Goal: Task Accomplishment & Management: Manage account settings

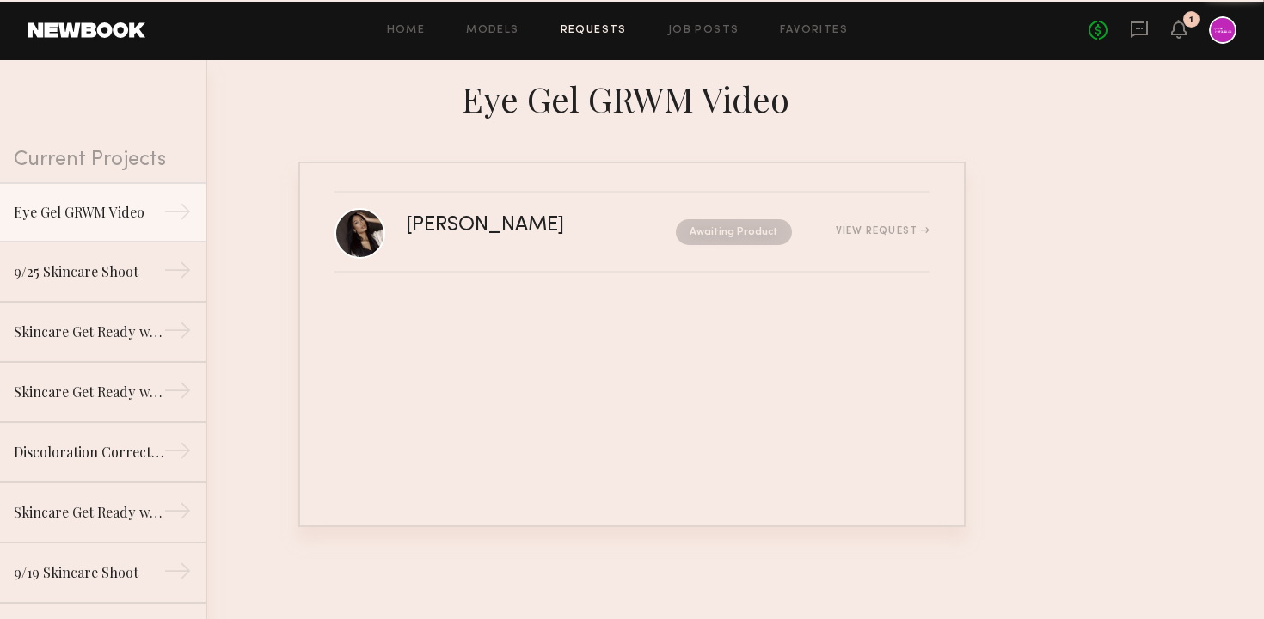
click at [1179, 40] on div "1" at bounding box center [1178, 30] width 15 height 21
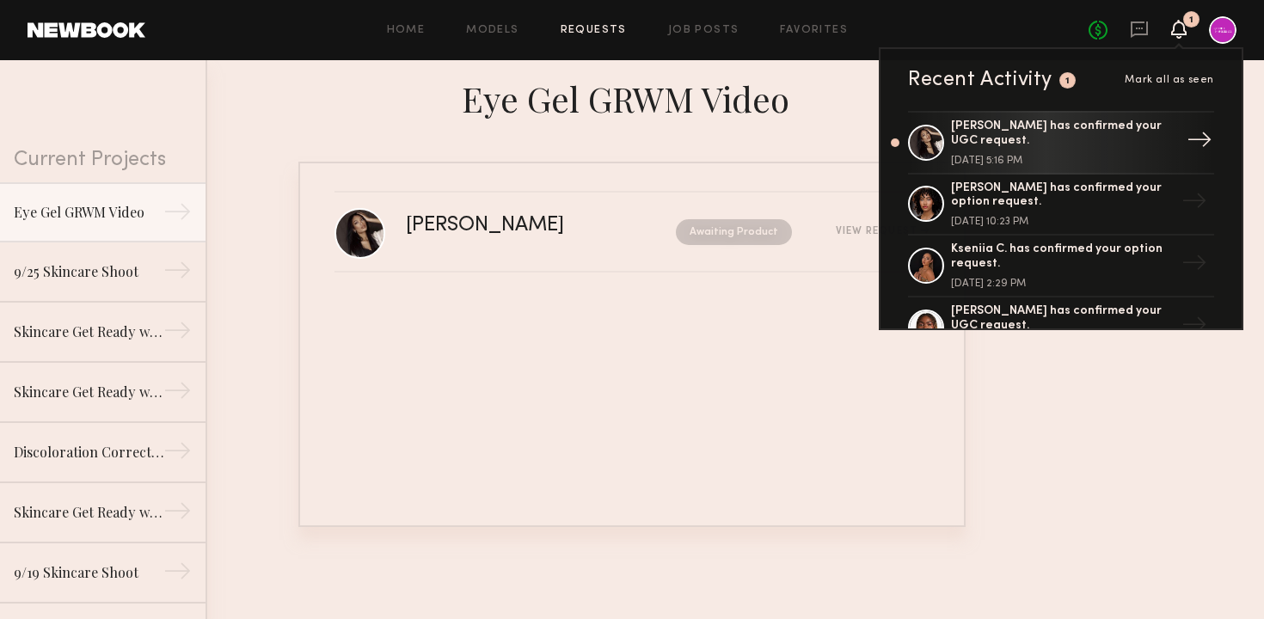
click at [1051, 141] on div "[PERSON_NAME] has confirmed your UGC request." at bounding box center [1062, 133] width 223 height 29
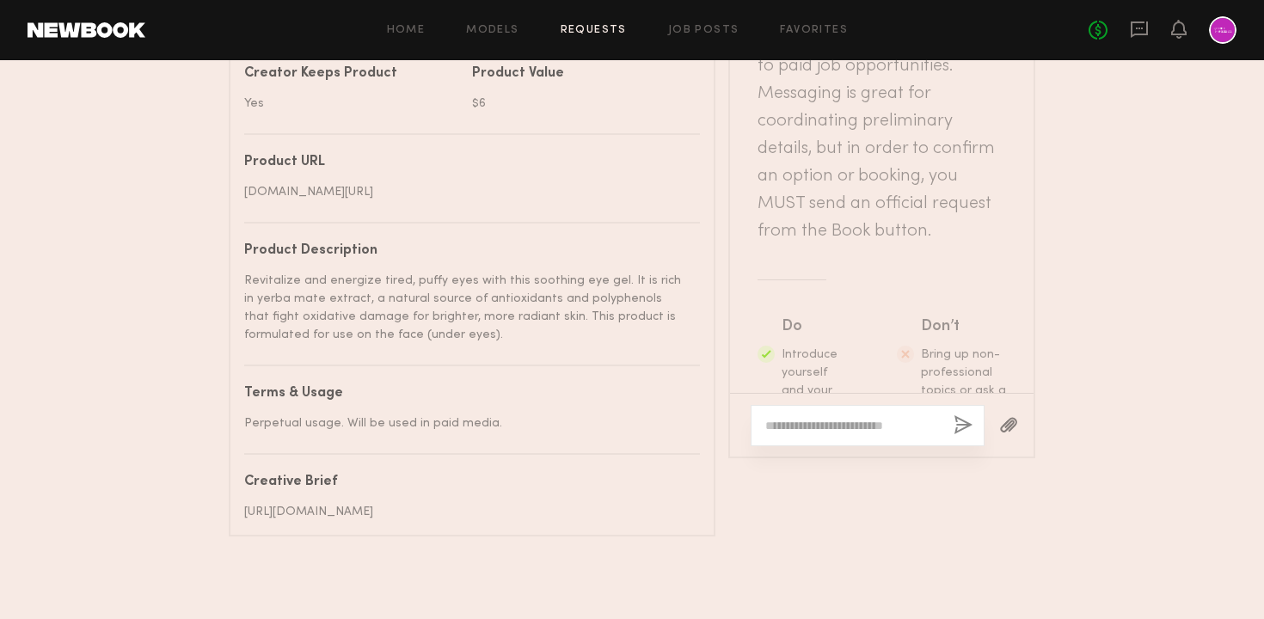
scroll to position [357, 0]
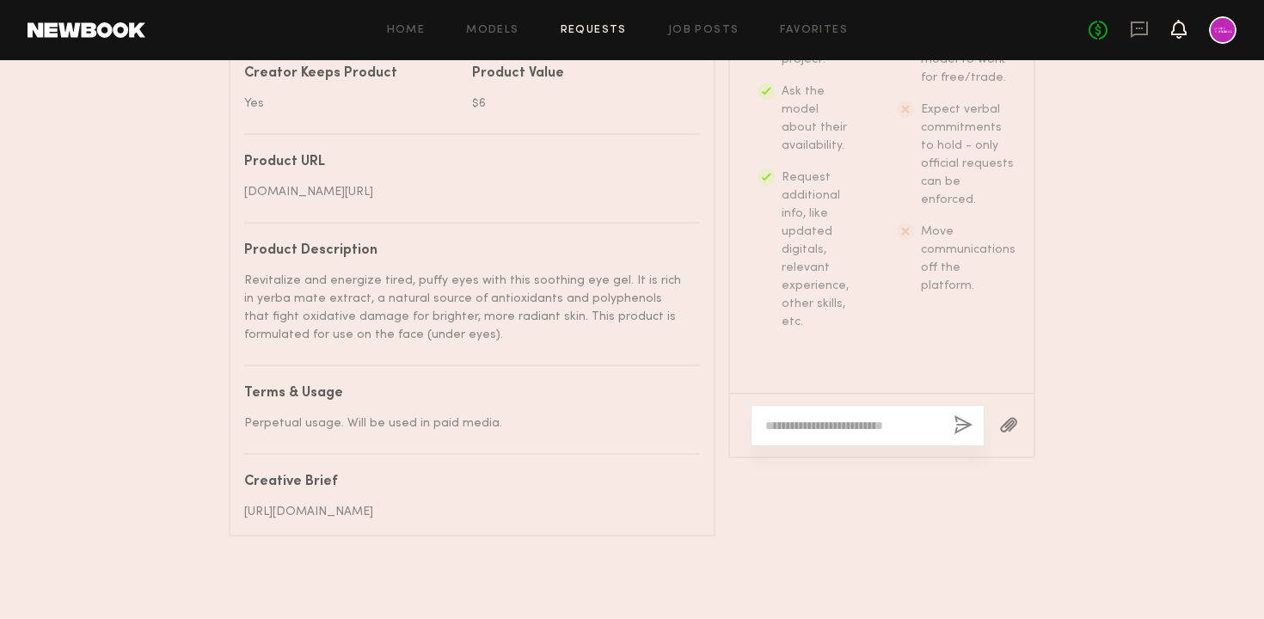
click at [1173, 30] on icon at bounding box center [1179, 28] width 14 height 12
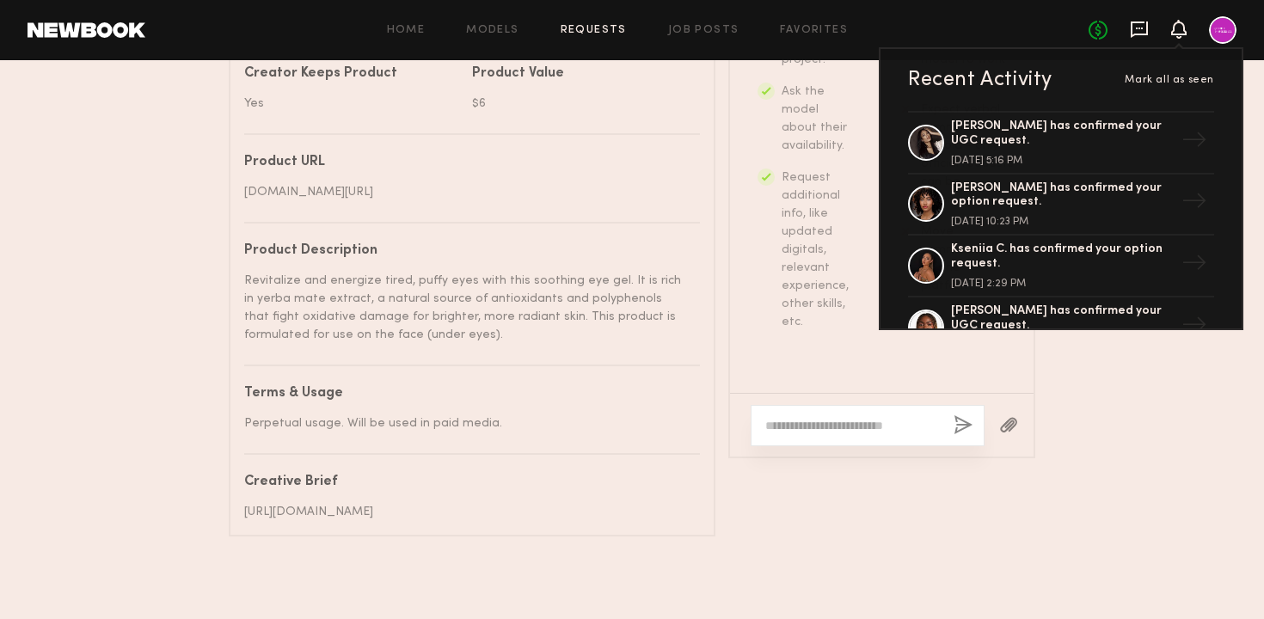
click at [1136, 28] on icon at bounding box center [1139, 29] width 7 height 2
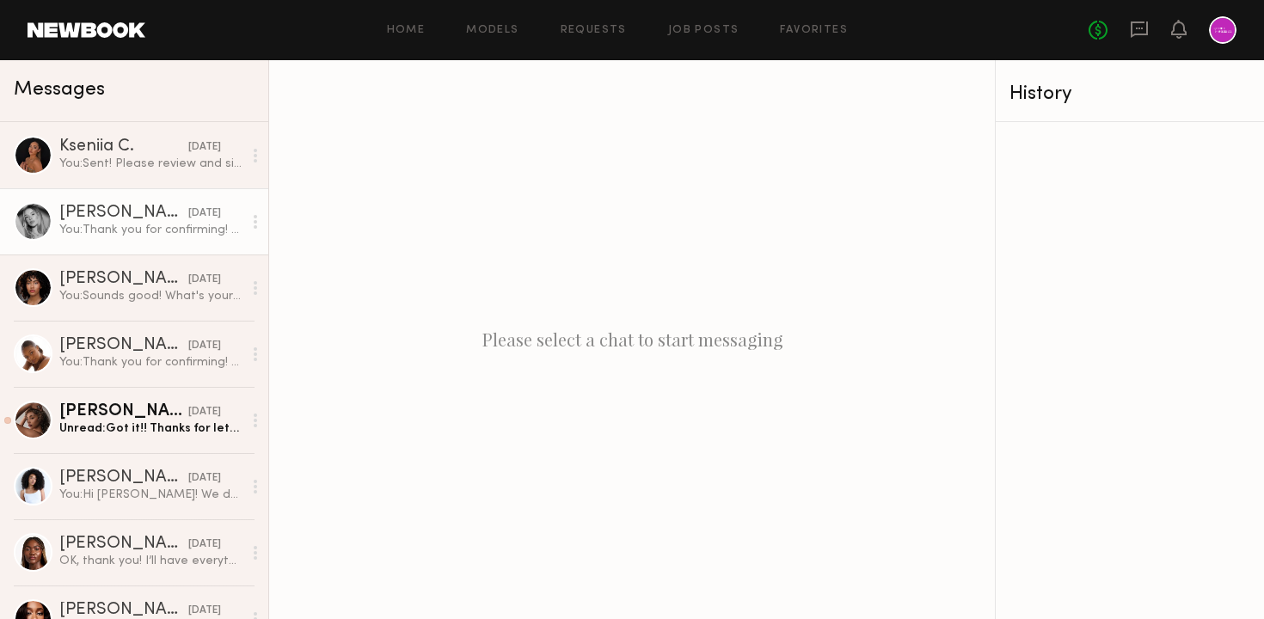
click at [136, 239] on link "[PERSON_NAME] [DATE] You: Thank you for confirming! Please let us know once you…" at bounding box center [134, 221] width 268 height 66
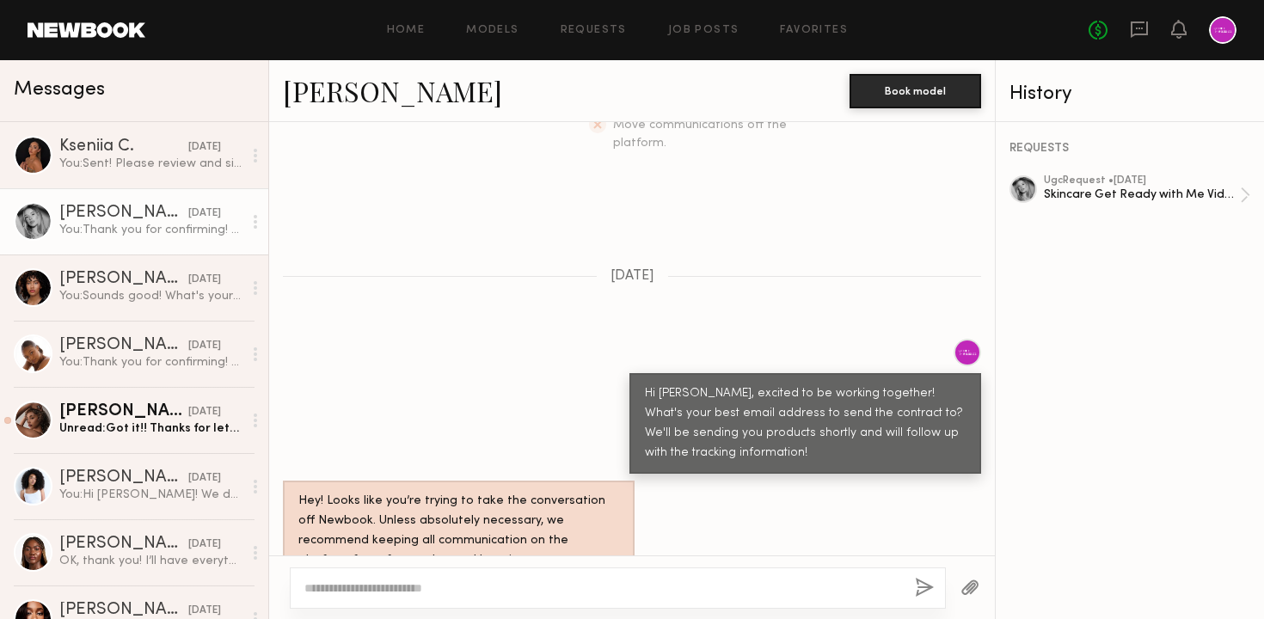
scroll to position [478, 0]
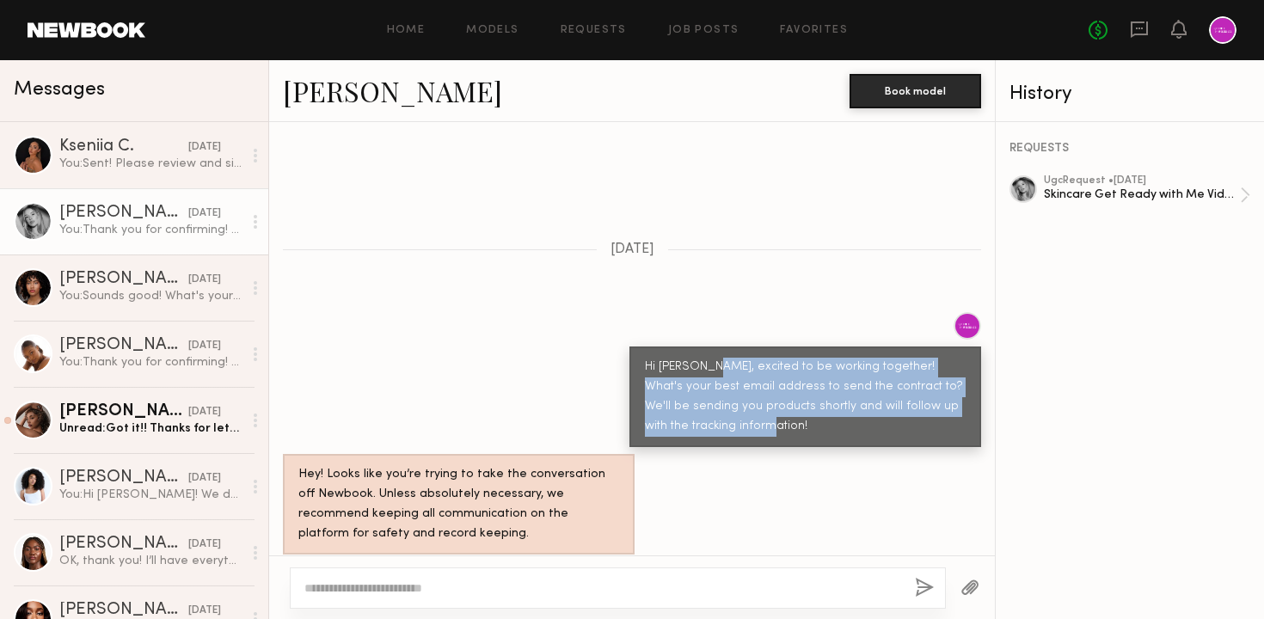
drag, startPoint x: 706, startPoint y: 332, endPoint x: 725, endPoint y: 388, distance: 59.0
click at [725, 389] on div "Hi [PERSON_NAME], excited to be working together! What's your best email addres…" at bounding box center [805, 397] width 321 height 79
copy div "excited to be working together! What's your best email address to send the cont…"
click at [1143, 28] on icon at bounding box center [1138, 29] width 19 height 19
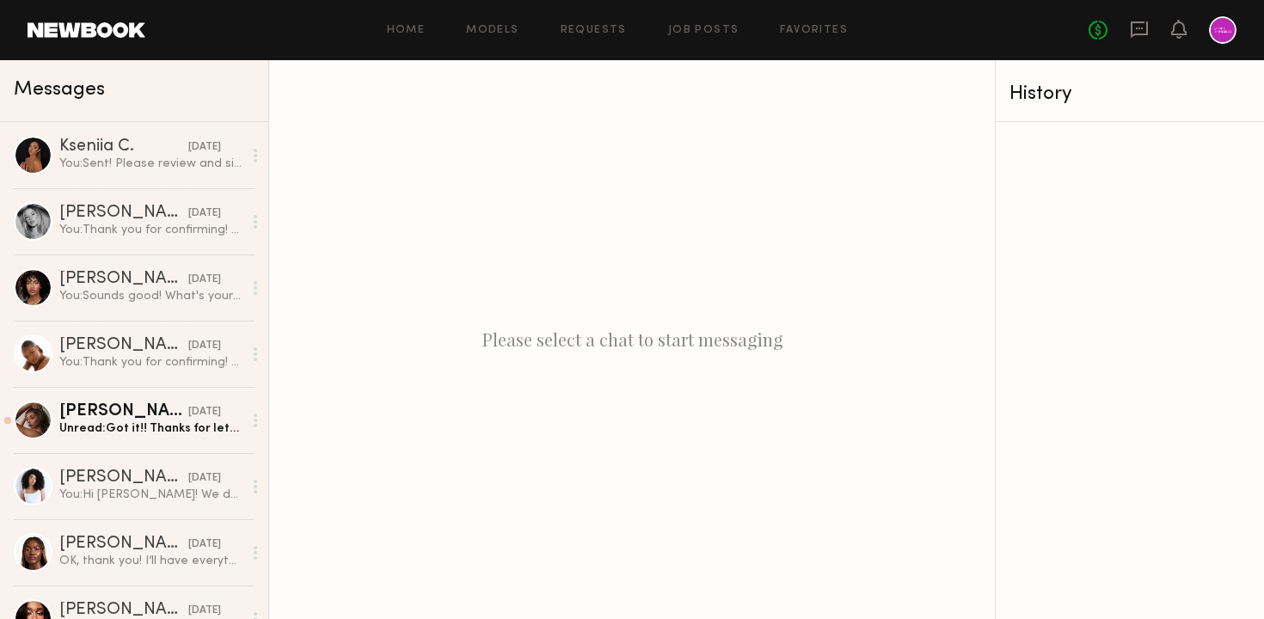
click at [1188, 21] on div "No fees up to $5,000" at bounding box center [1162, 30] width 148 height 28
click at [1180, 25] on icon at bounding box center [1179, 28] width 14 height 12
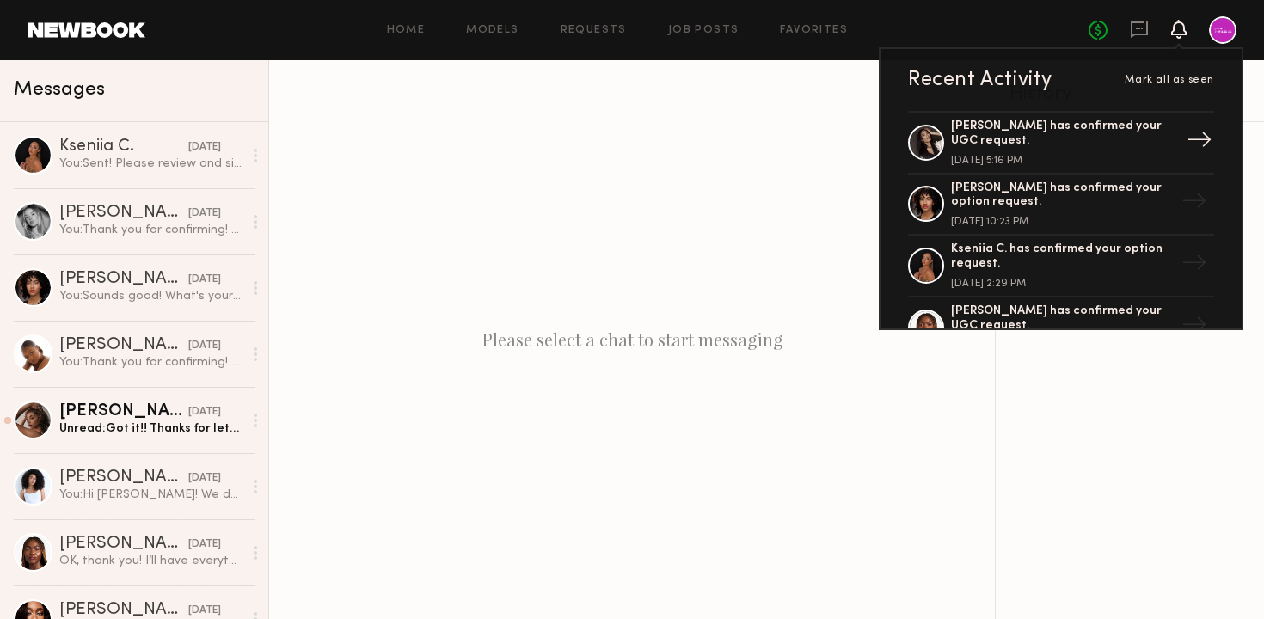
click at [1009, 117] on link "[PERSON_NAME] has confirmed your UGC request. [DATE] 5:16 PM →" at bounding box center [1061, 143] width 306 height 64
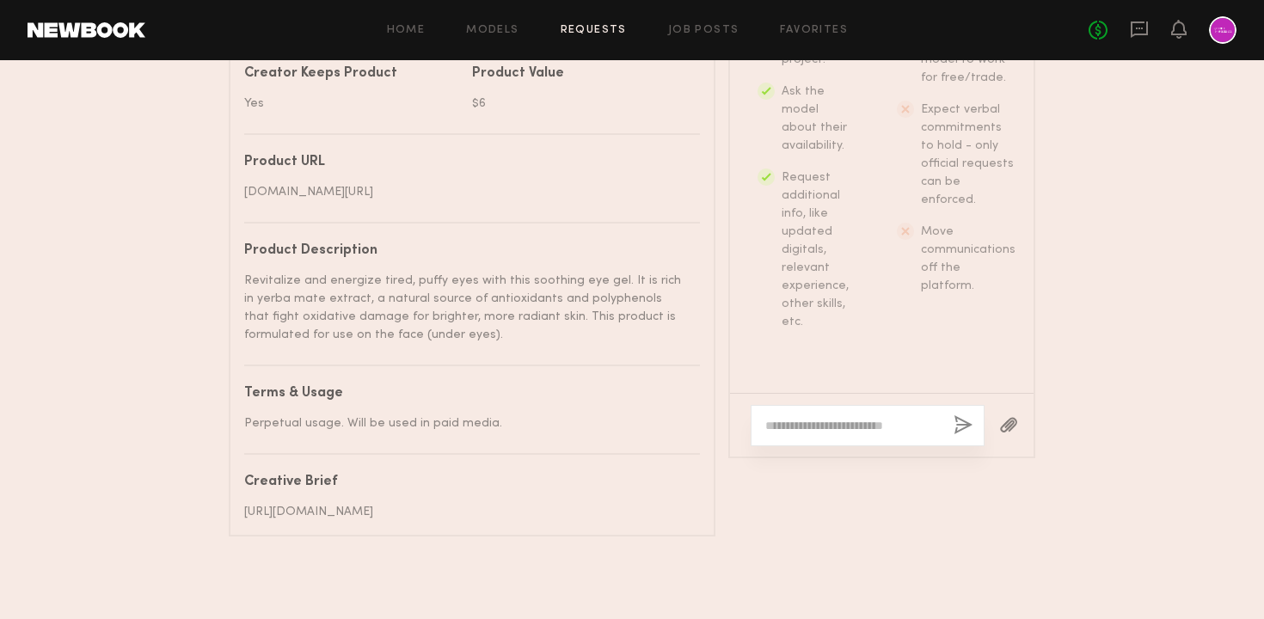
scroll to position [1050, 0]
click at [818, 417] on textarea at bounding box center [852, 425] width 174 height 17
paste textarea "**********"
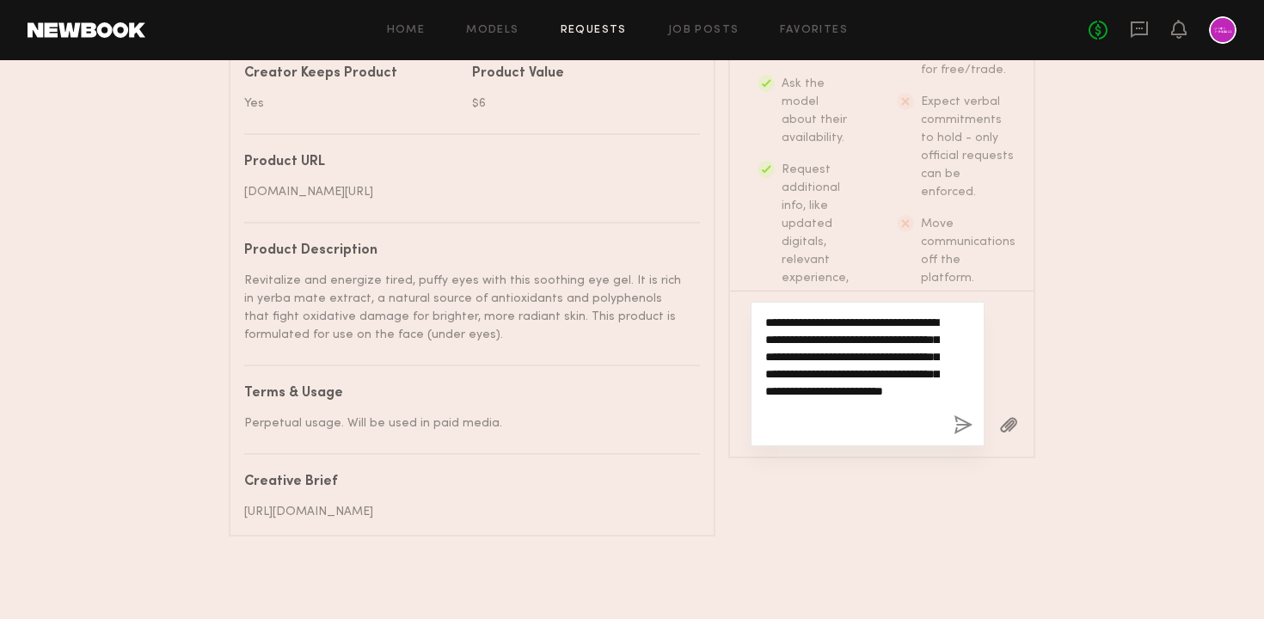
type textarea "**********"
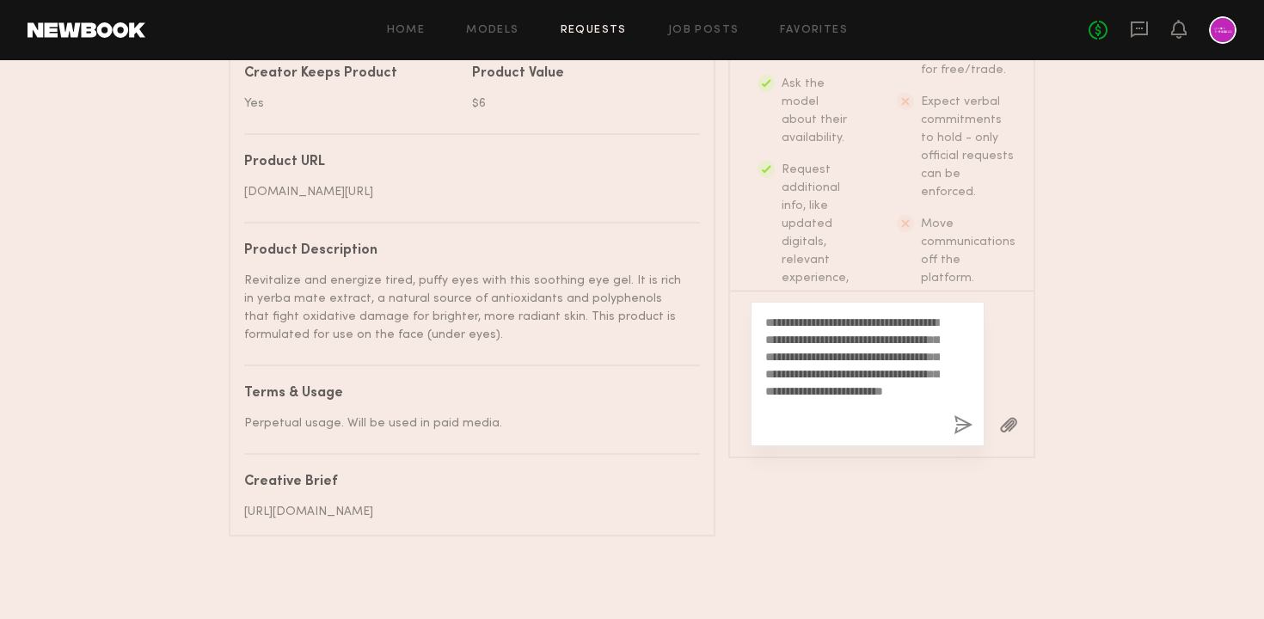
click at [965, 415] on button "button" at bounding box center [962, 425] width 19 height 21
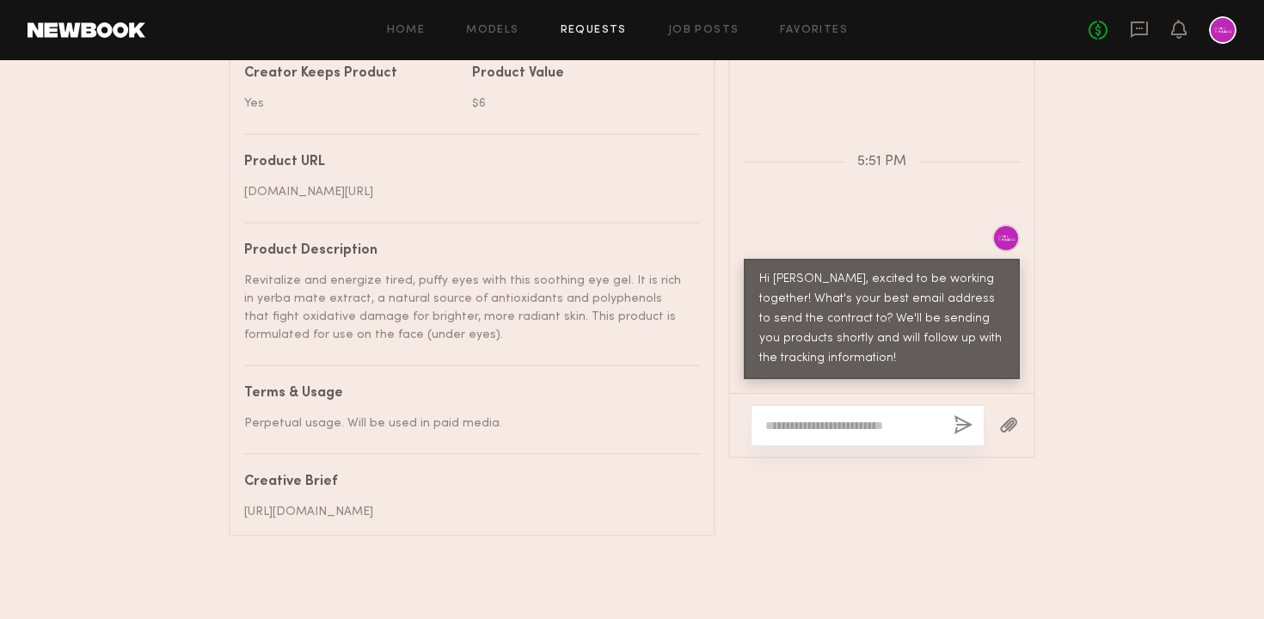
scroll to position [775, 0]
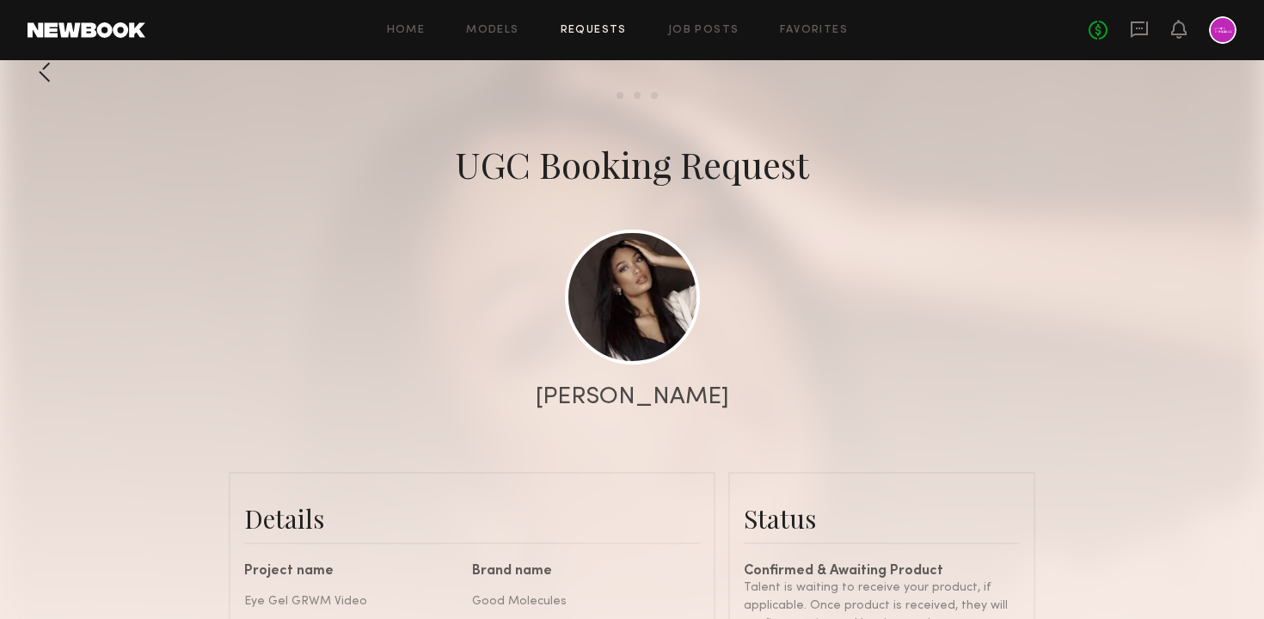
scroll to position [0, 0]
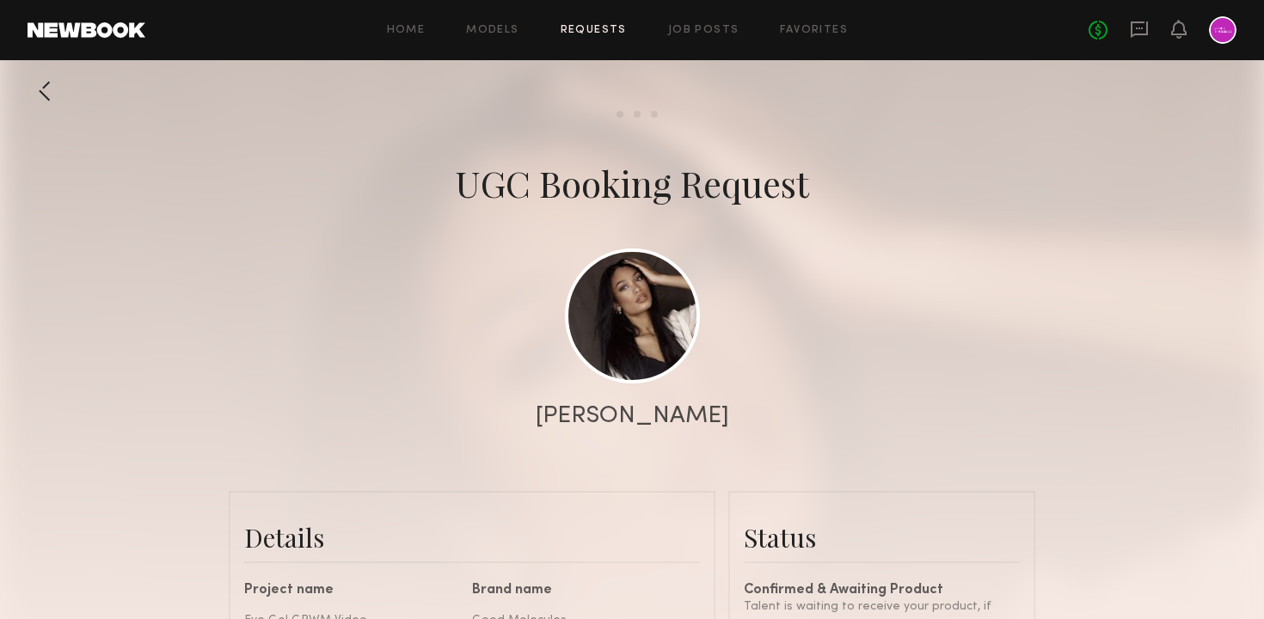
click at [1216, 34] on div at bounding box center [1223, 30] width 28 height 28
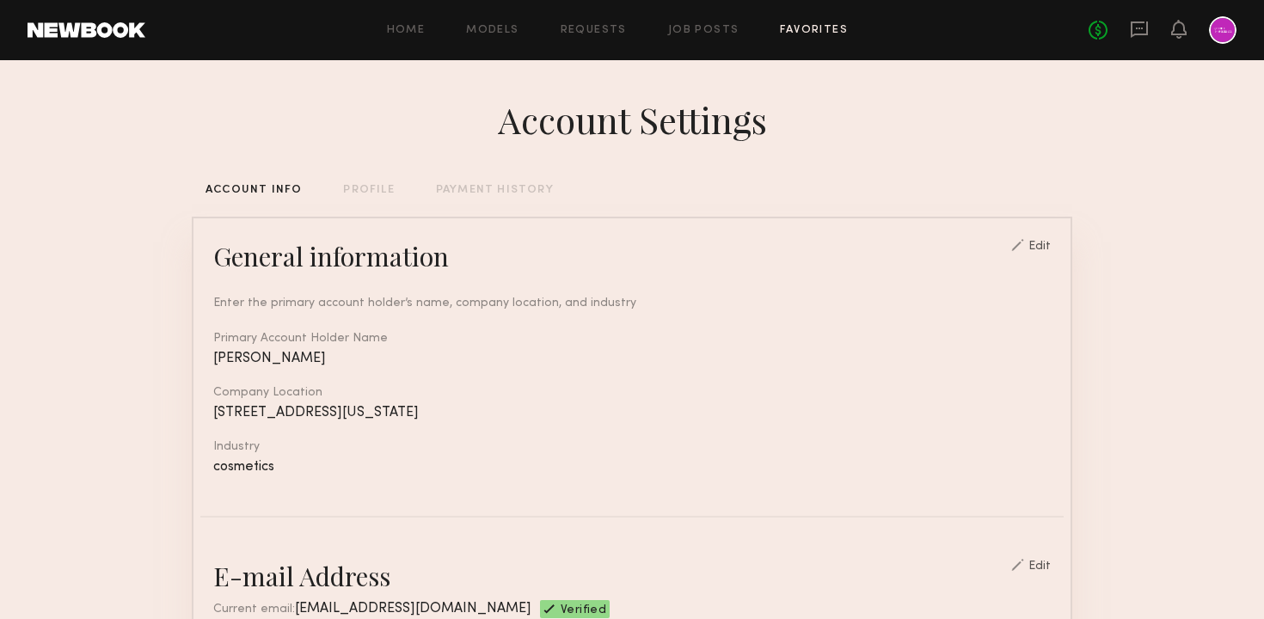
click at [793, 32] on link "Favorites" at bounding box center [814, 30] width 68 height 11
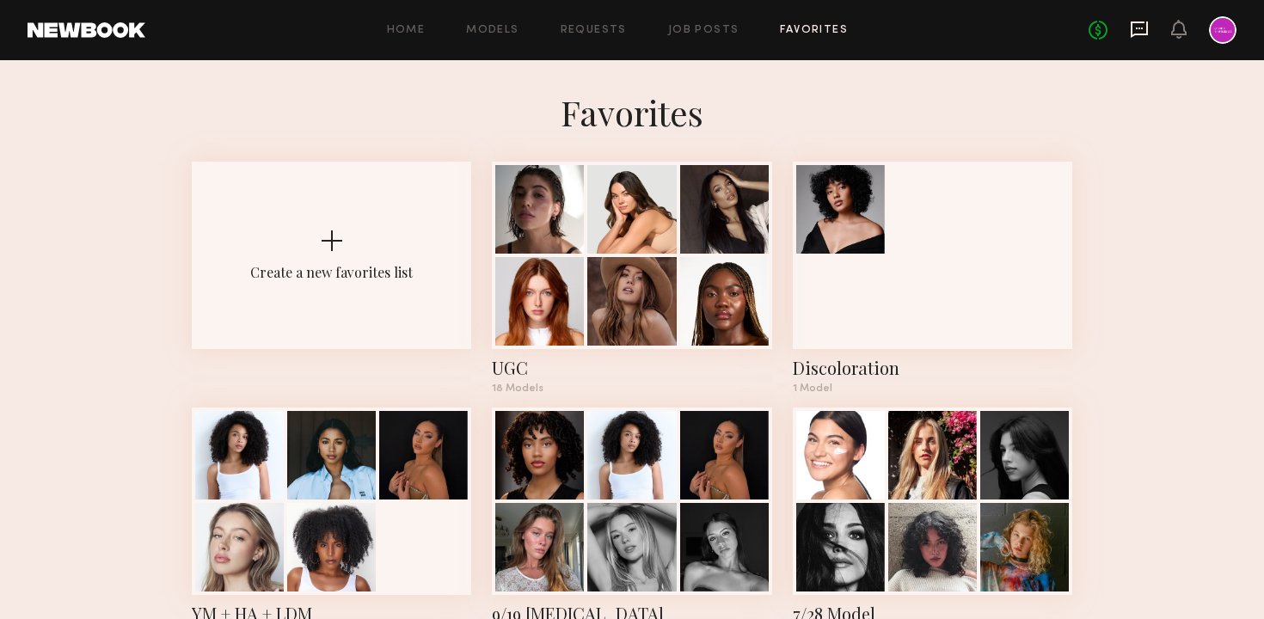
click at [1142, 33] on icon at bounding box center [1138, 29] width 17 height 16
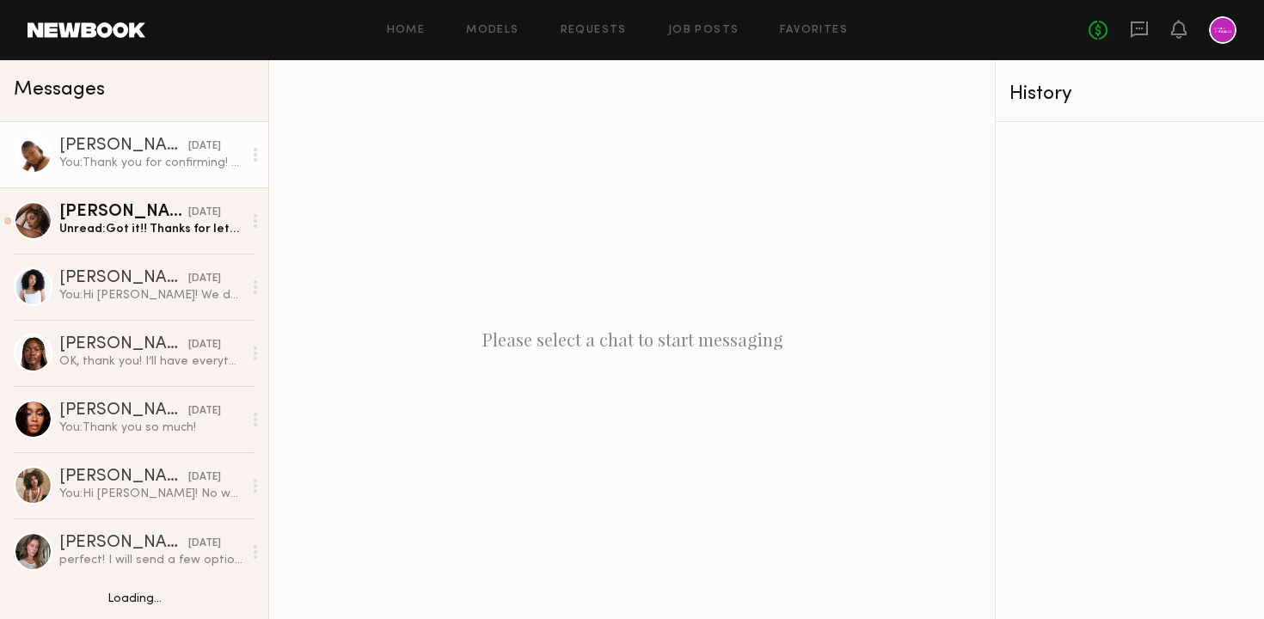
scroll to position [291, 0]
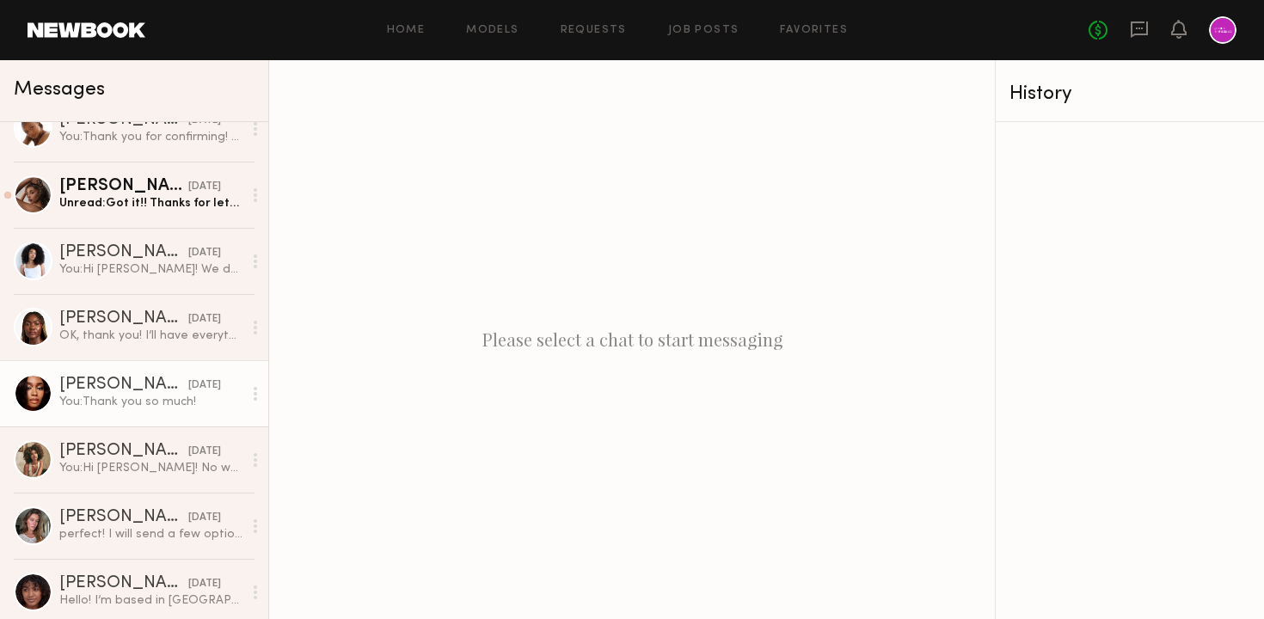
click at [125, 399] on div "You: Thank you so much!" at bounding box center [150, 402] width 183 height 16
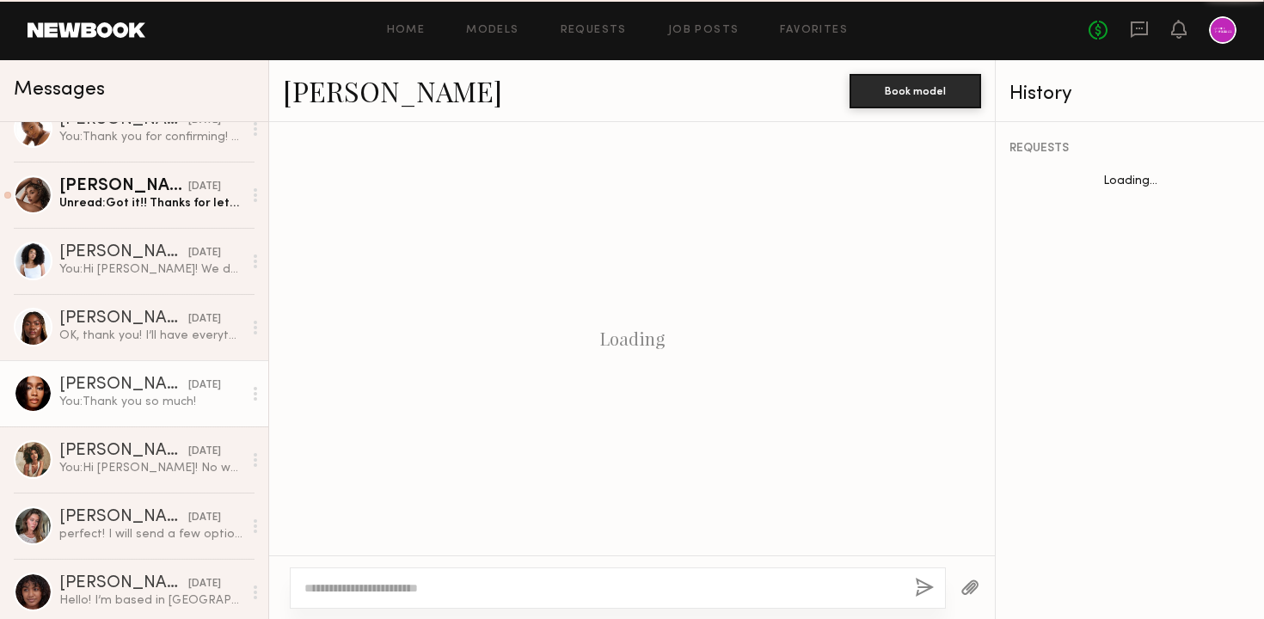
scroll to position [848, 0]
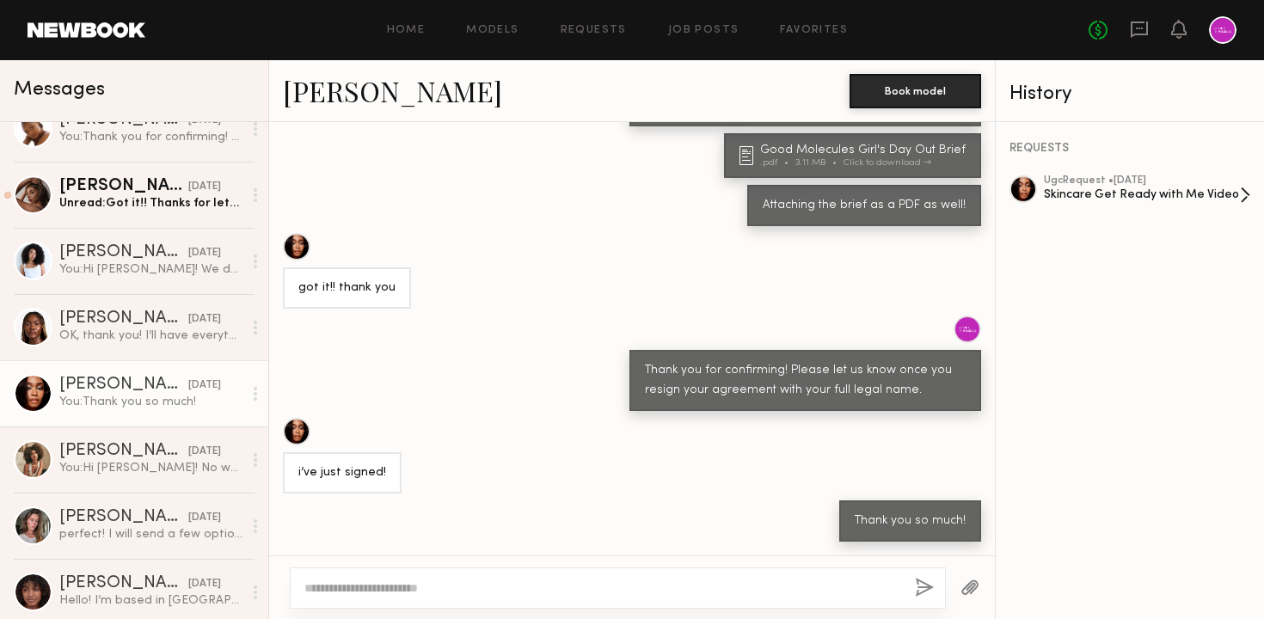
click at [1099, 187] on div "Skincare Get Ready with Me Video" at bounding box center [1142, 195] width 196 height 16
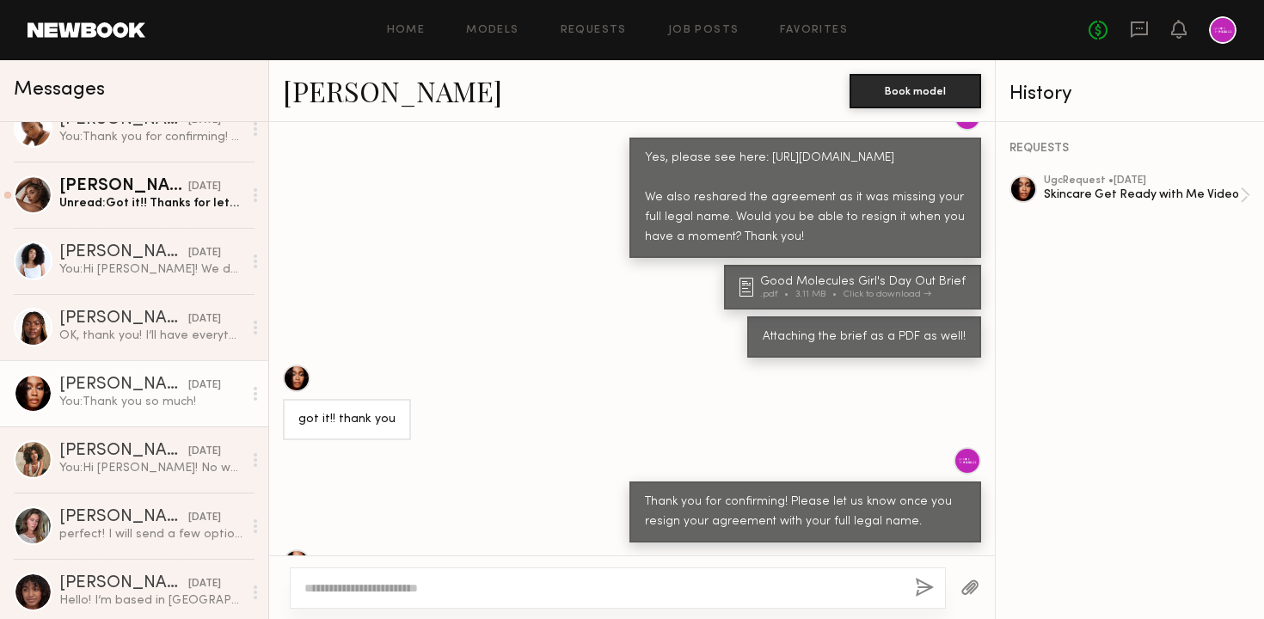
scroll to position [664, 0]
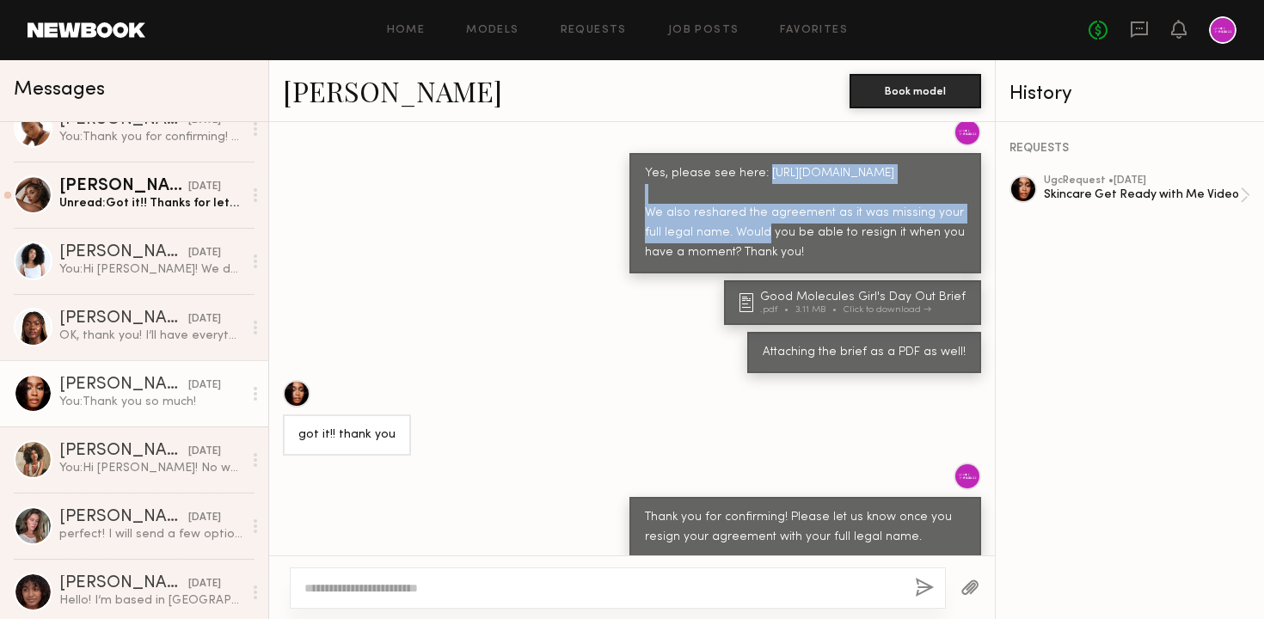
drag, startPoint x: 881, startPoint y: 212, endPoint x: 642, endPoint y: 195, distance: 239.6
click at [642, 195] on div "Yes, please see here: [URL][DOMAIN_NAME] We also reshared the agreement as it w…" at bounding box center [805, 213] width 352 height 120
copy div "[URL][DOMAIN_NAME]"
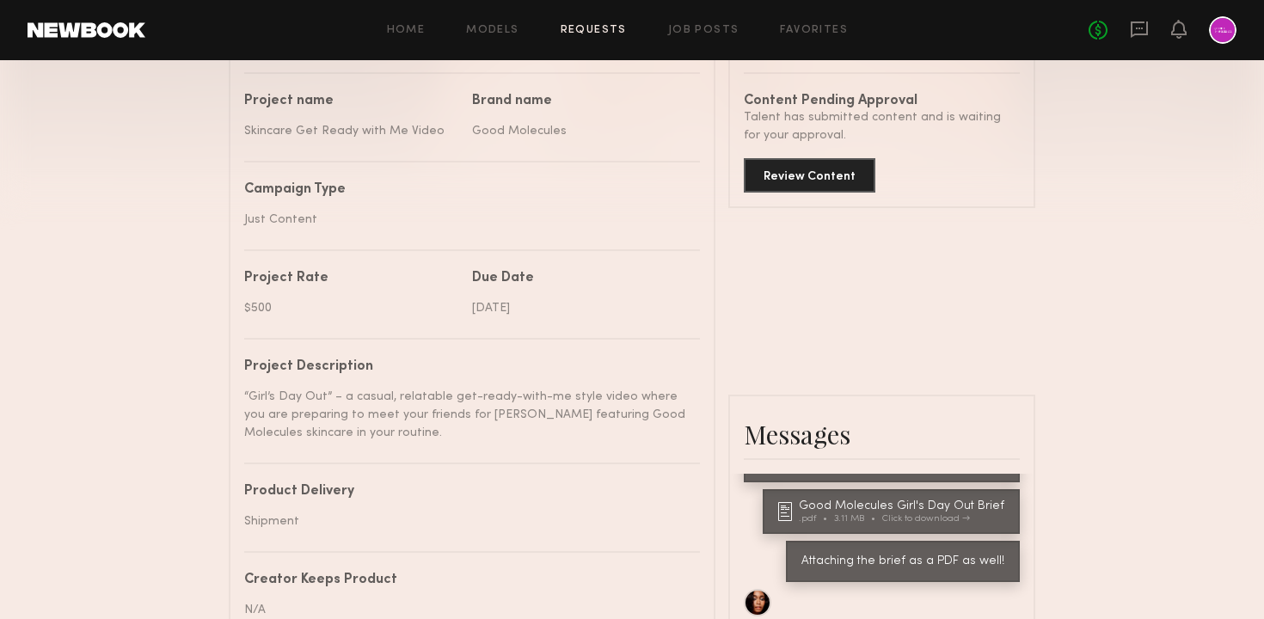
scroll to position [288, 0]
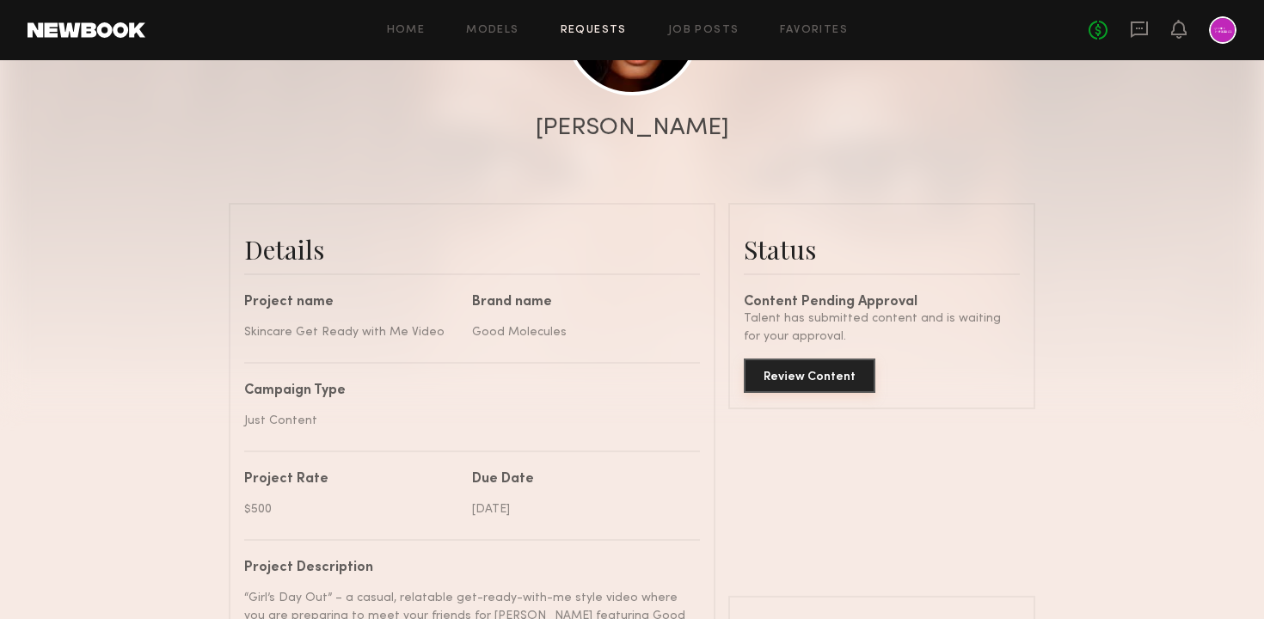
click at [802, 382] on button "Review Content" at bounding box center [810, 375] width 132 height 34
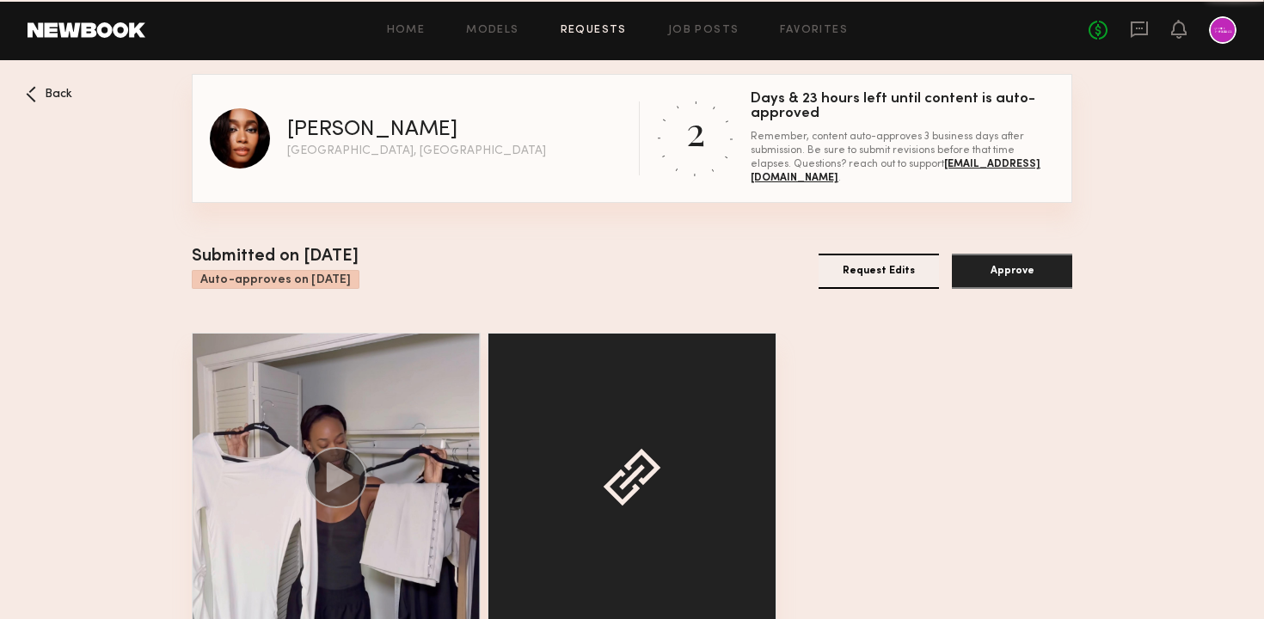
scroll to position [83, 0]
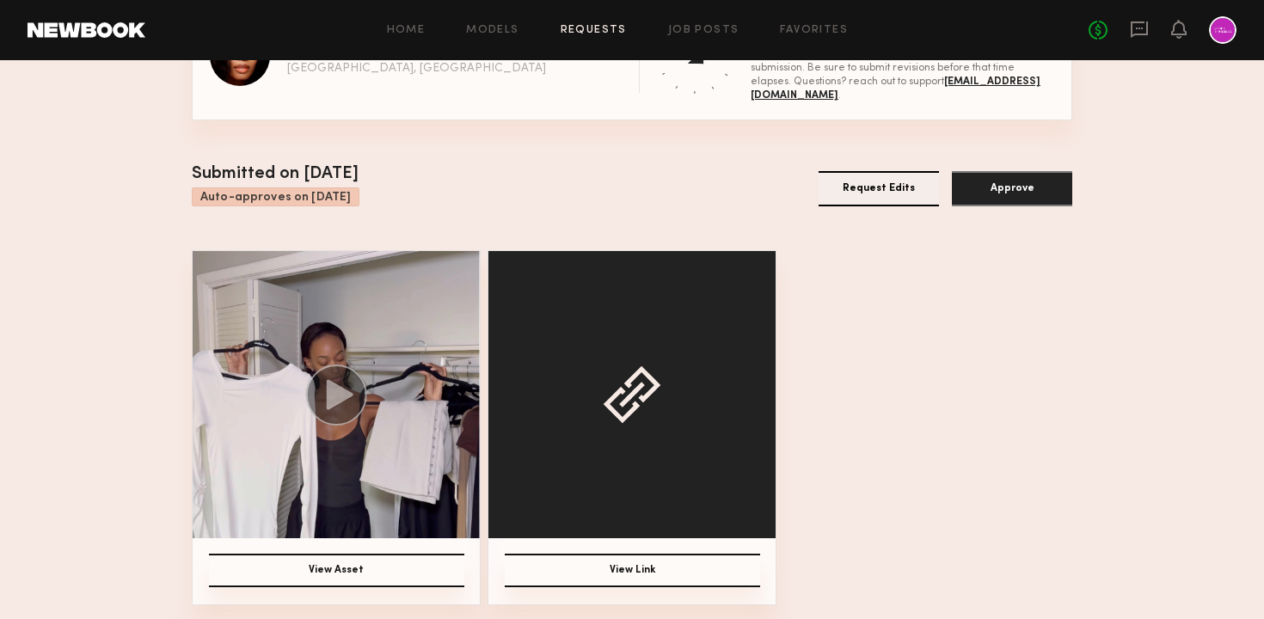
click at [340, 395] on icon at bounding box center [340, 394] width 27 height 30
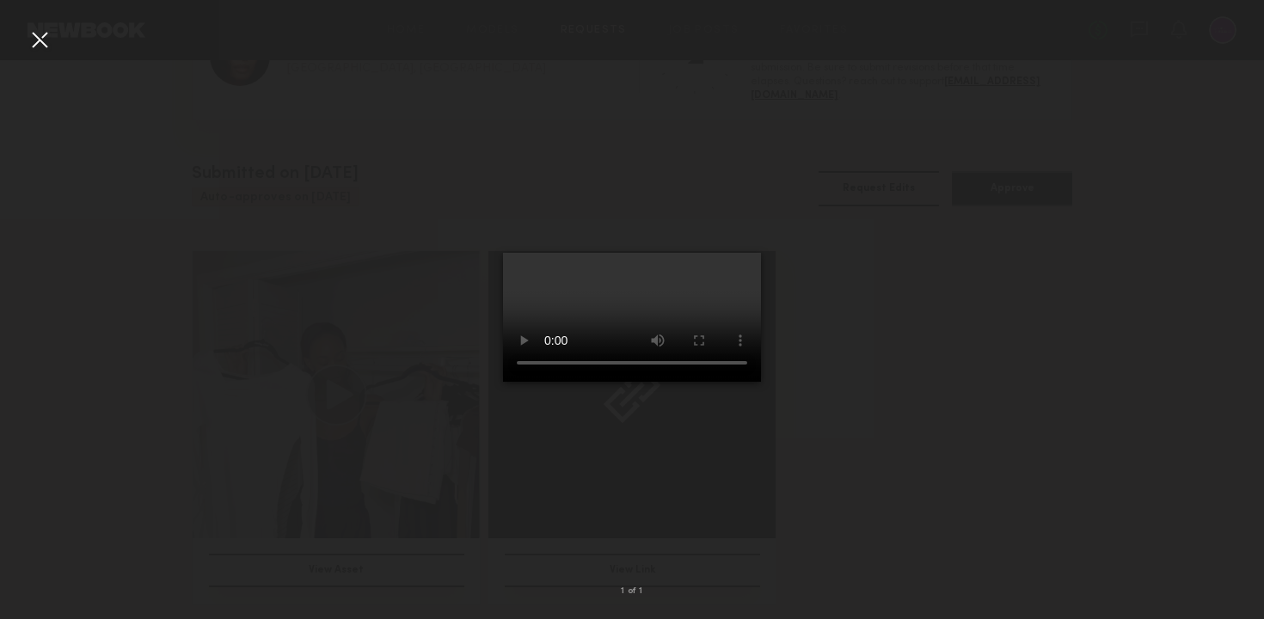
click at [40, 39] on div at bounding box center [40, 40] width 28 height 28
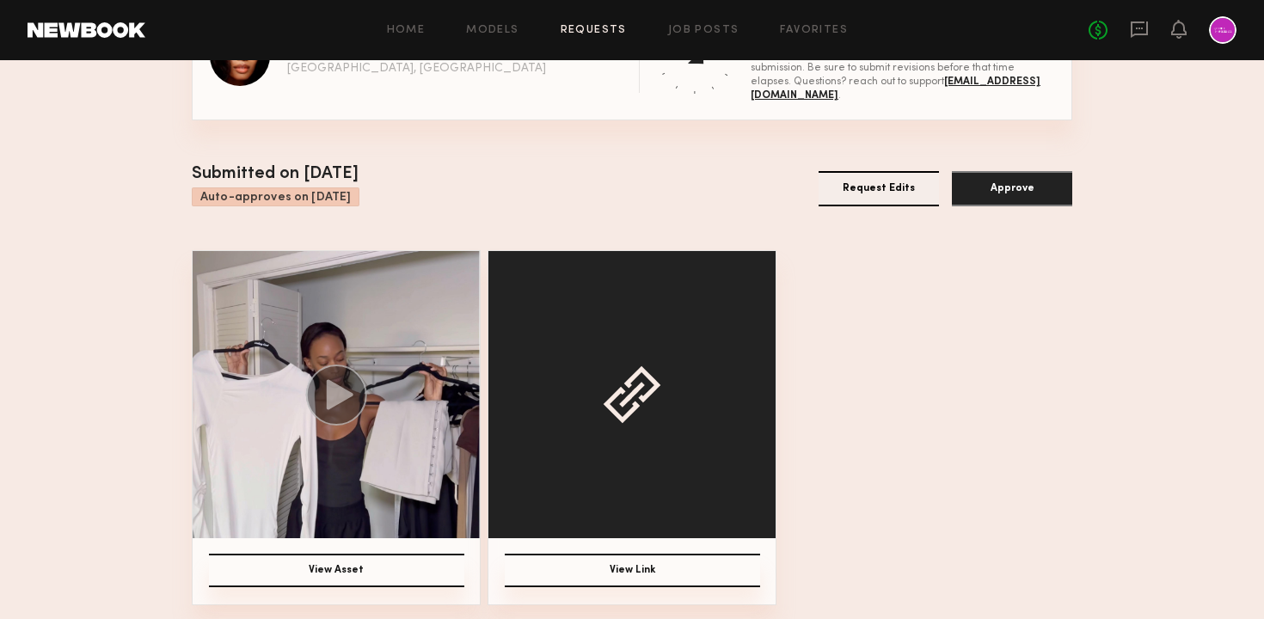
click at [652, 566] on button "View Link" at bounding box center [632, 571] width 255 height 34
click at [336, 398] on icon at bounding box center [340, 394] width 27 height 30
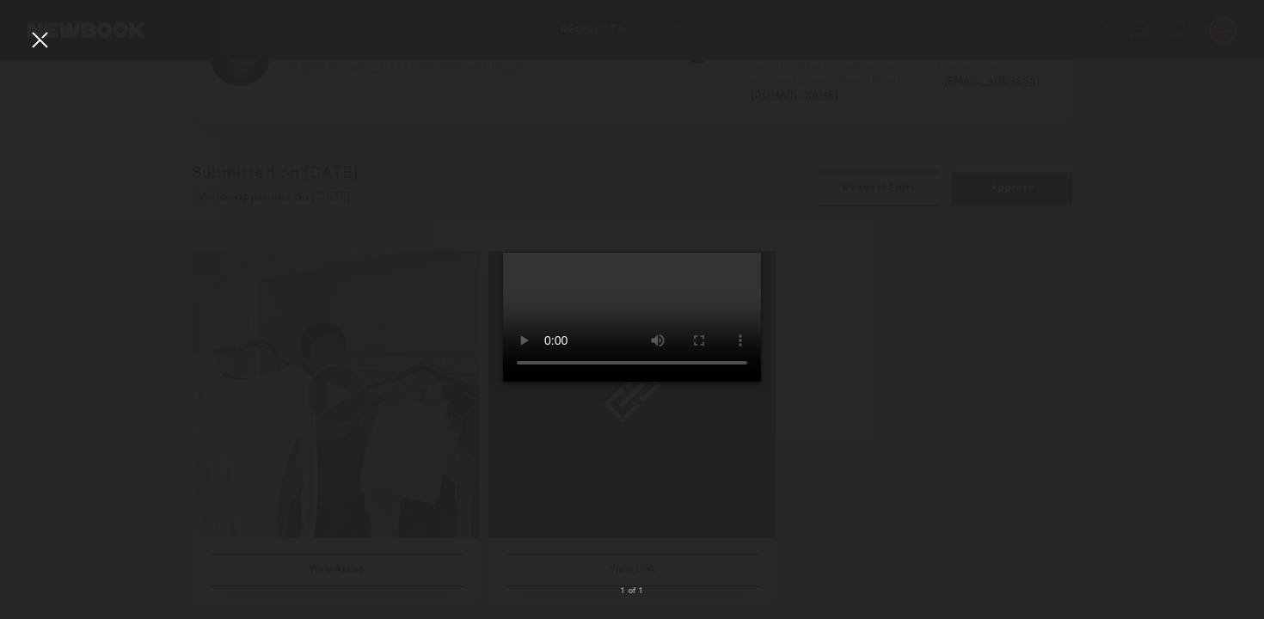
click at [34, 34] on div at bounding box center [40, 40] width 28 height 28
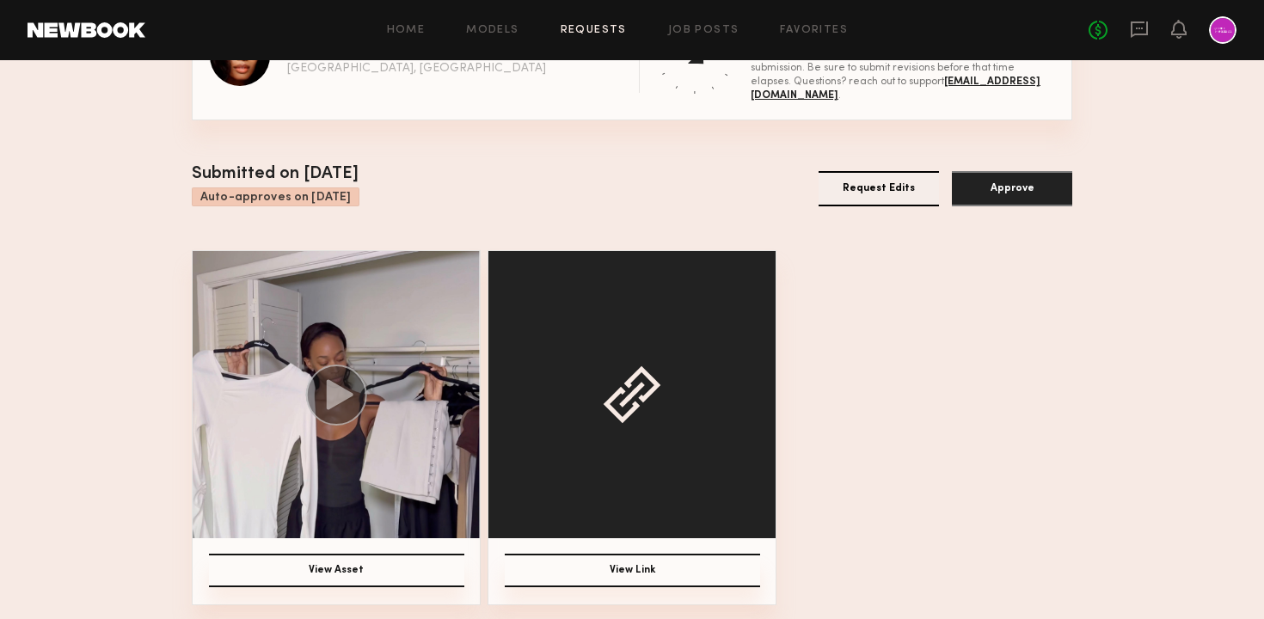
click at [323, 401] on circle at bounding box center [336, 394] width 61 height 61
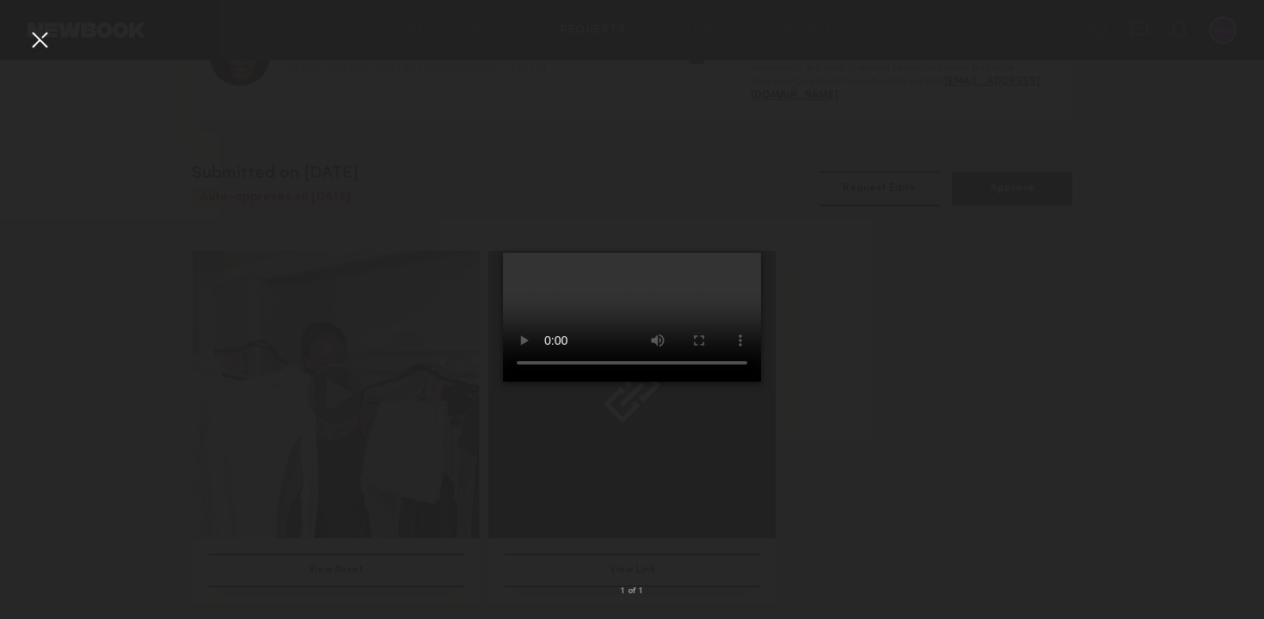
click at [34, 42] on div at bounding box center [40, 40] width 28 height 28
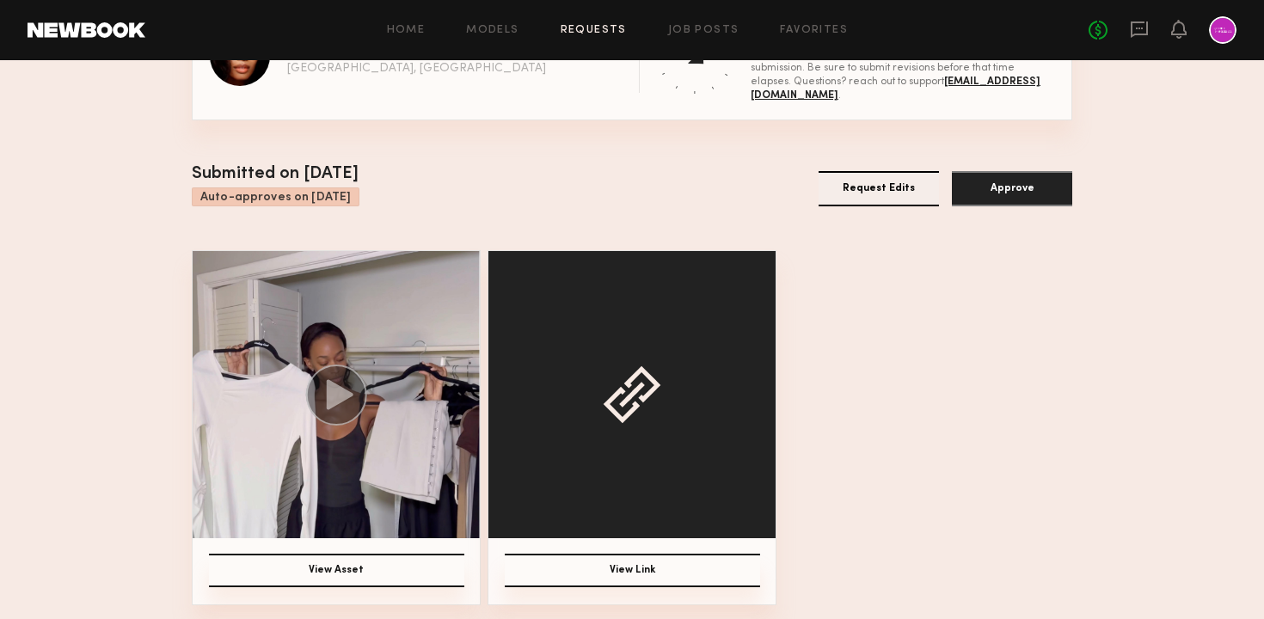
click at [837, 406] on div "View Asset View Link" at bounding box center [632, 427] width 880 height 355
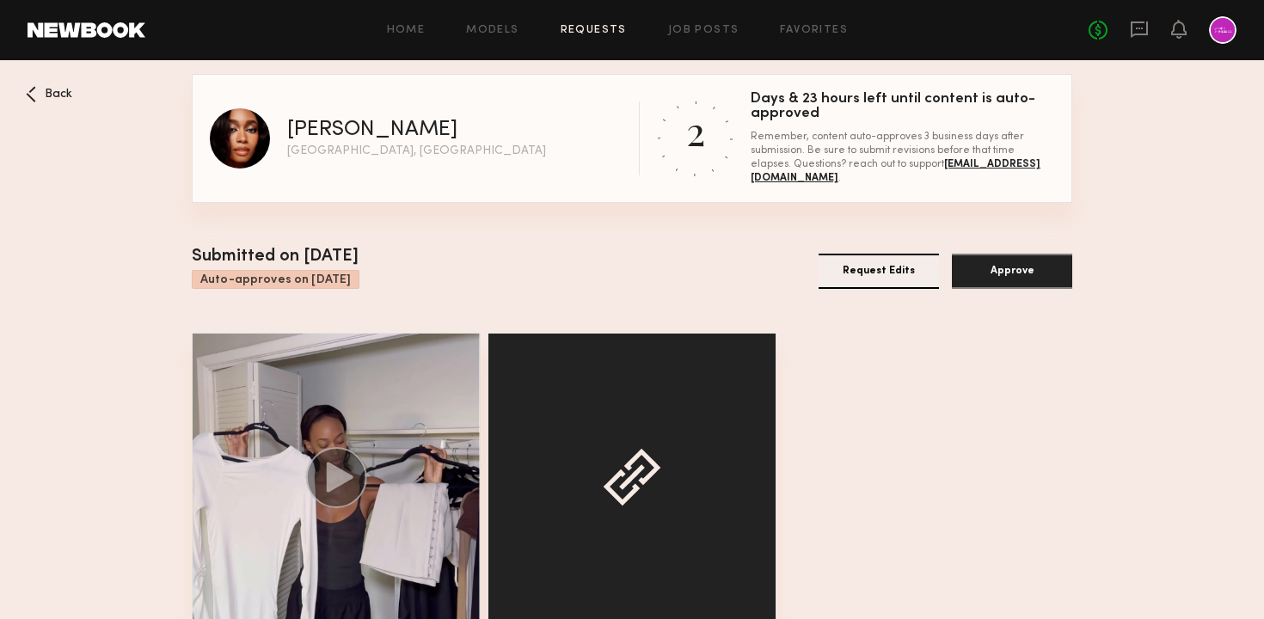
click at [635, 259] on div "Submitted on 09/16/2025 Auto-approves on 09/19/2025 Request Edits Approve" at bounding box center [632, 271] width 880 height 54
click at [508, 264] on div "Submitted on 09/16/2025 Auto-approves on 09/19/2025 Request Edits Approve" at bounding box center [632, 271] width 880 height 54
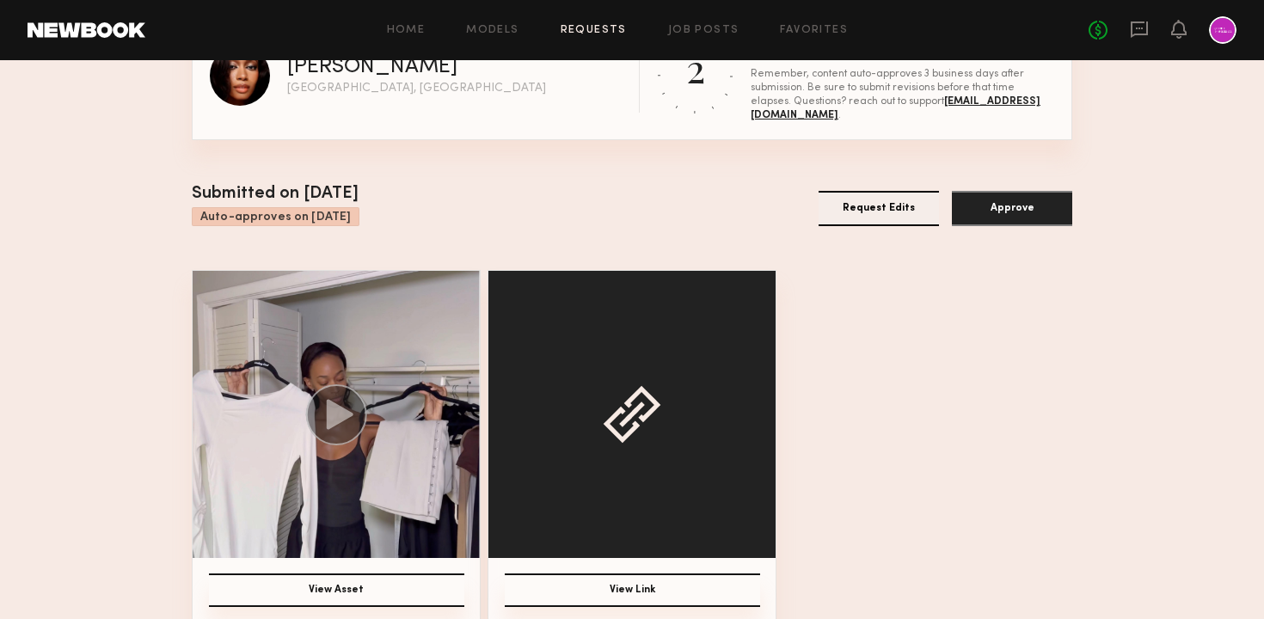
scroll to position [83, 0]
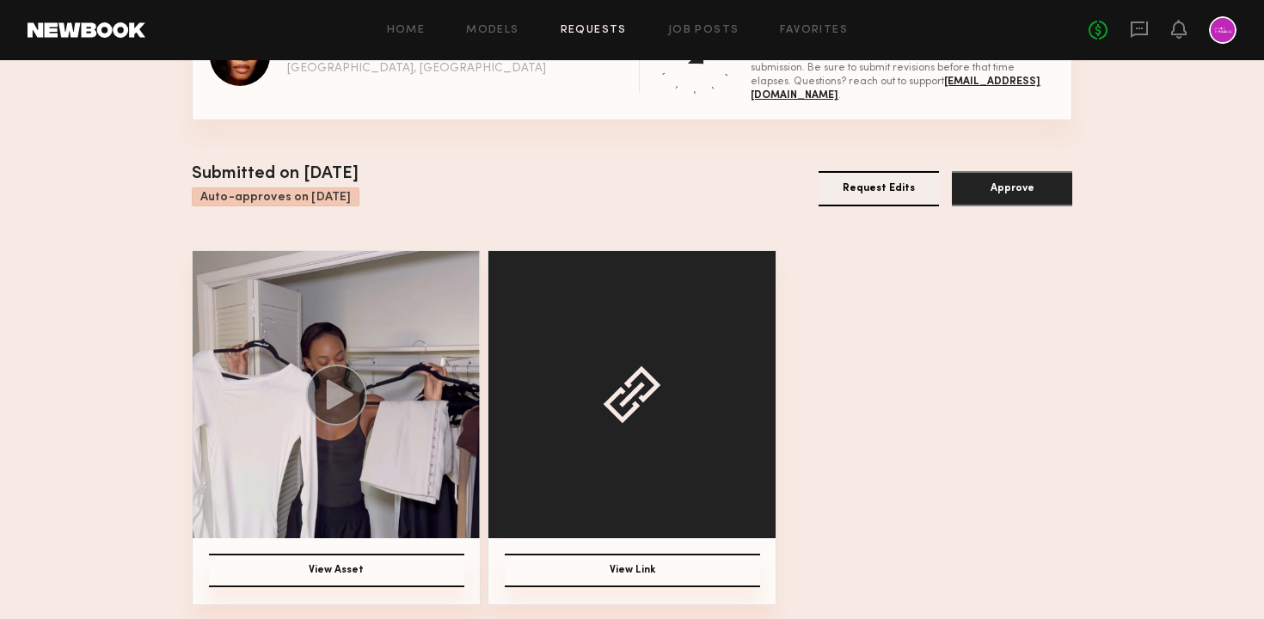
click at [349, 394] on icon at bounding box center [340, 394] width 27 height 30
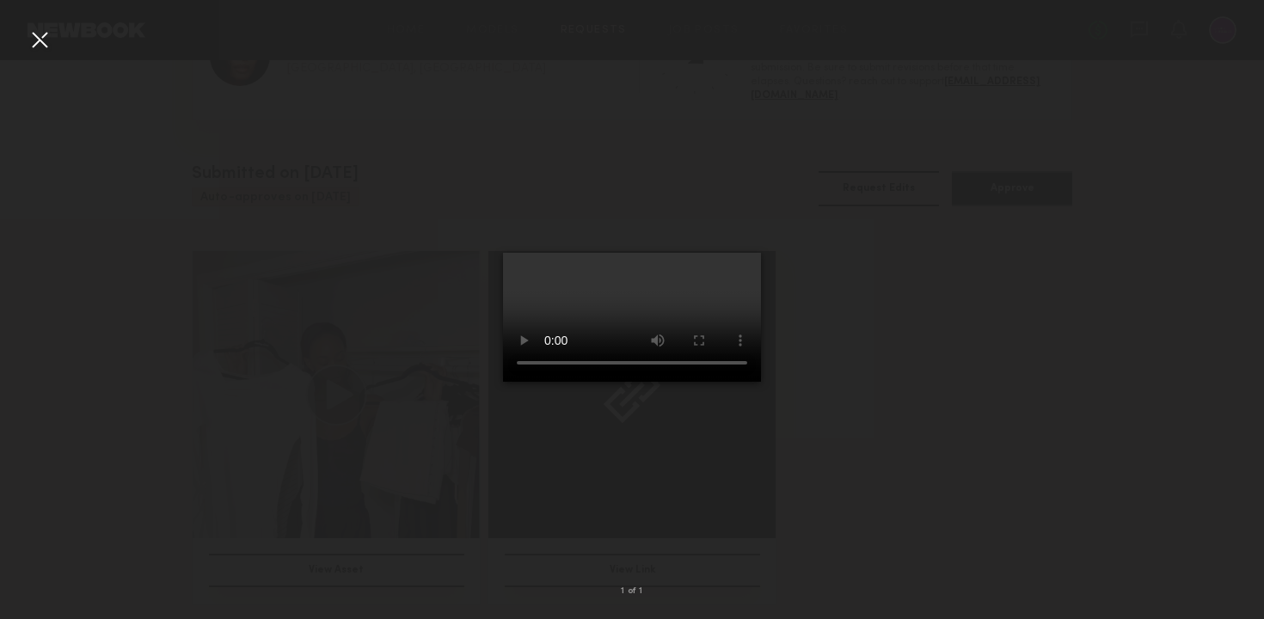
click at [668, 322] on video at bounding box center [632, 317] width 258 height 129
click at [599, 382] on video at bounding box center [632, 317] width 258 height 129
click at [31, 43] on div at bounding box center [40, 40] width 28 height 28
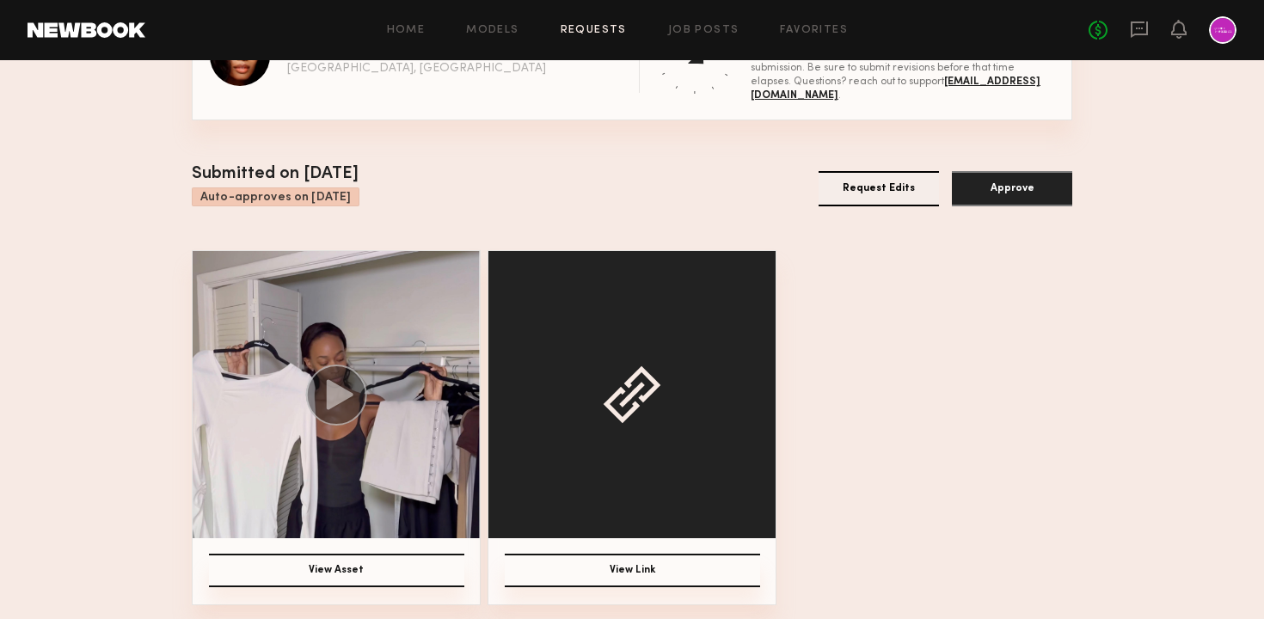
click at [626, 575] on button "View Link" at bounding box center [632, 571] width 255 height 34
